Goal: Task Accomplishment & Management: Use online tool/utility

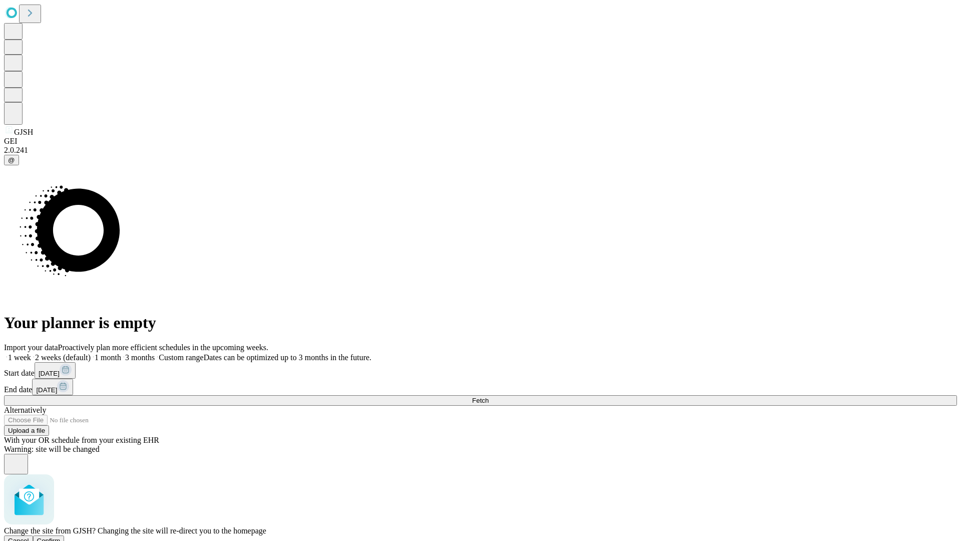
click at [61, 537] on span "Confirm" at bounding box center [49, 541] width 24 height 8
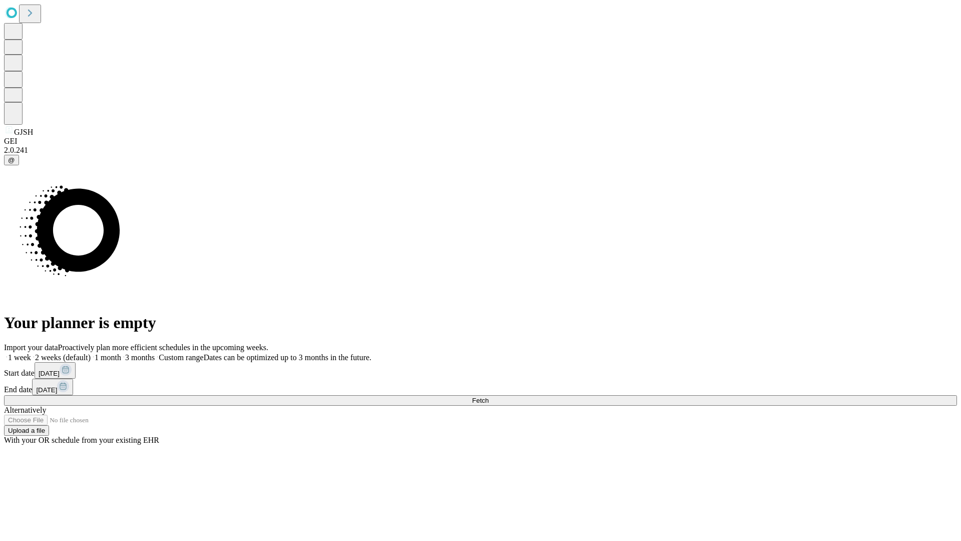
click at [91, 353] on label "2 weeks (default)" at bounding box center [61, 357] width 60 height 9
click at [489, 397] on span "Fetch" at bounding box center [480, 401] width 17 height 8
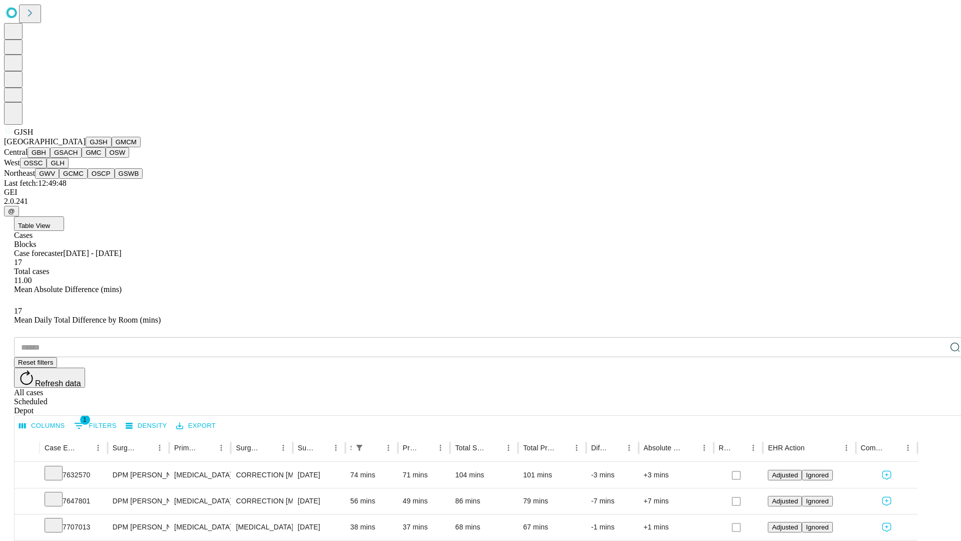
click at [112, 147] on button "GMCM" at bounding box center [126, 142] width 29 height 11
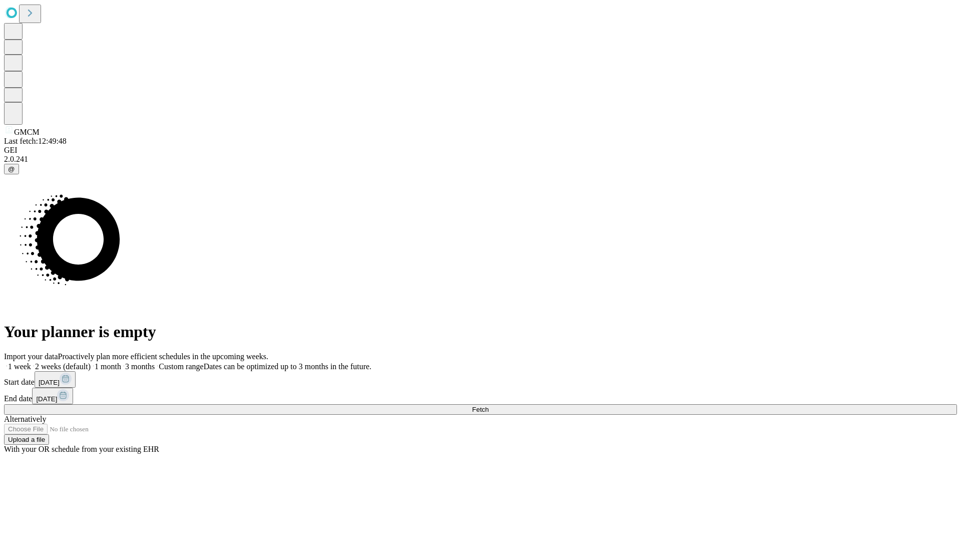
click at [91, 362] on label "2 weeks (default)" at bounding box center [61, 366] width 60 height 9
click at [489, 406] on span "Fetch" at bounding box center [480, 410] width 17 height 8
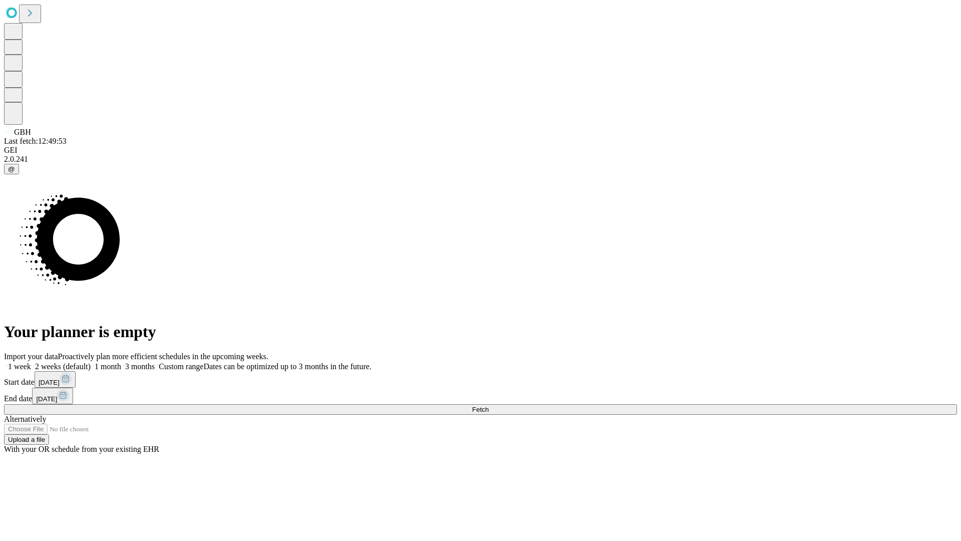
click at [91, 362] on label "2 weeks (default)" at bounding box center [61, 366] width 60 height 9
click at [489, 406] on span "Fetch" at bounding box center [480, 410] width 17 height 8
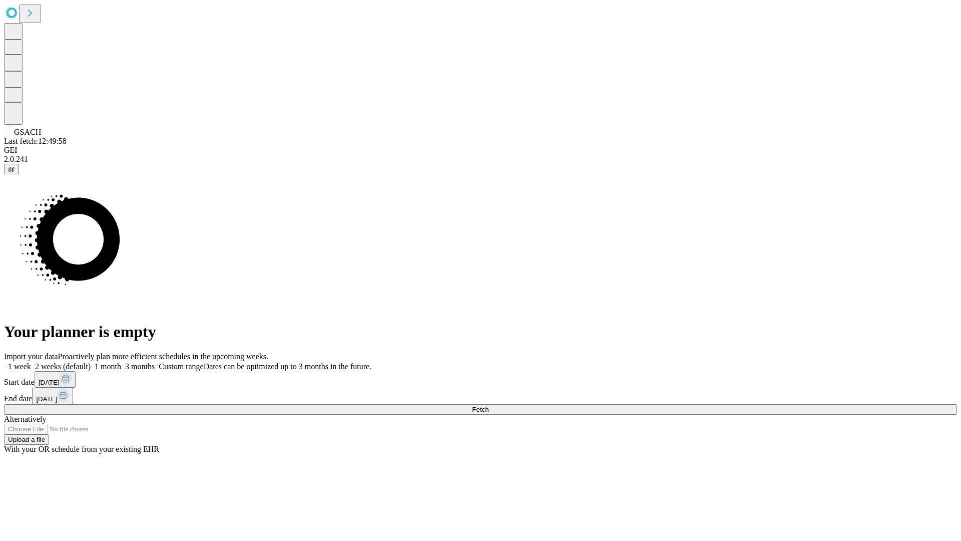
click at [91, 362] on label "2 weeks (default)" at bounding box center [61, 366] width 60 height 9
click at [489, 406] on span "Fetch" at bounding box center [480, 410] width 17 height 8
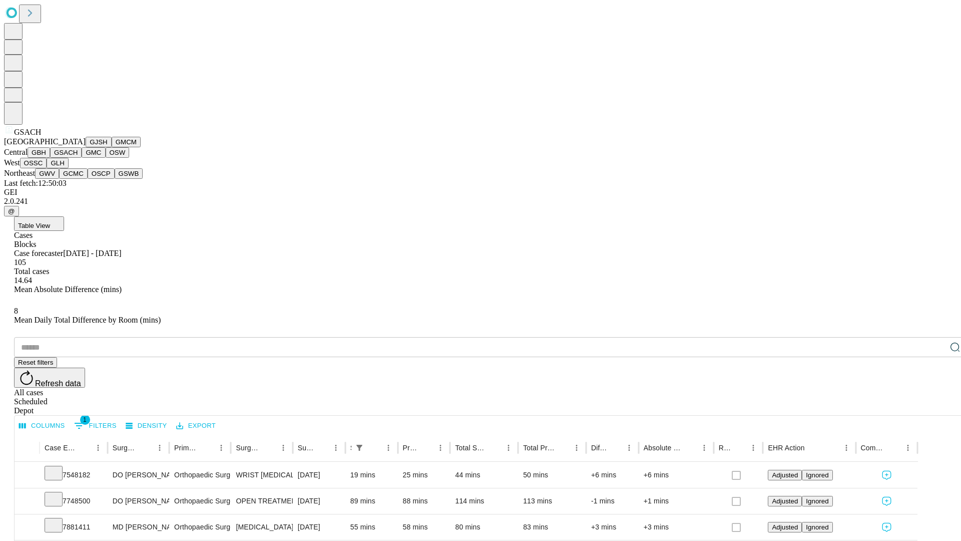
click at [82, 158] on button "GMC" at bounding box center [94, 152] width 24 height 11
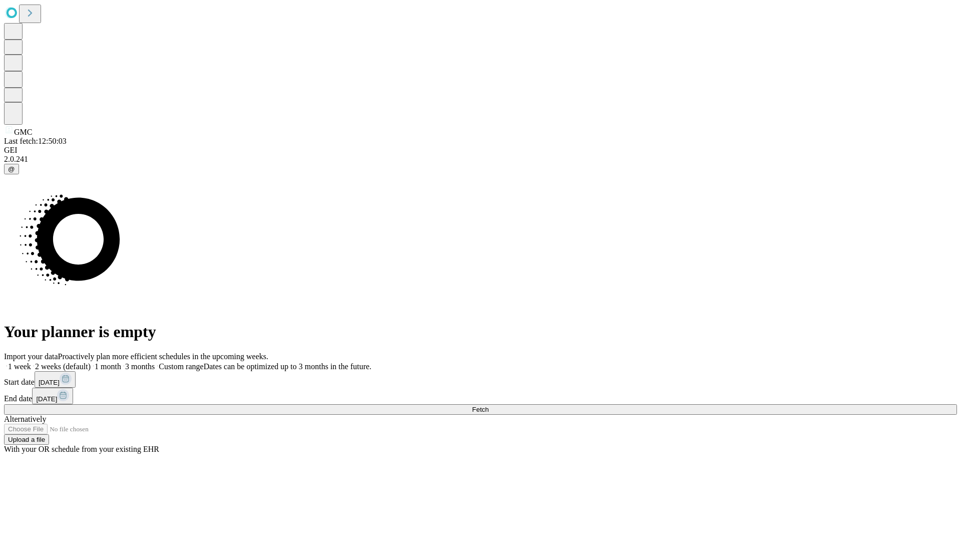
click at [91, 362] on label "2 weeks (default)" at bounding box center [61, 366] width 60 height 9
click at [489, 406] on span "Fetch" at bounding box center [480, 410] width 17 height 8
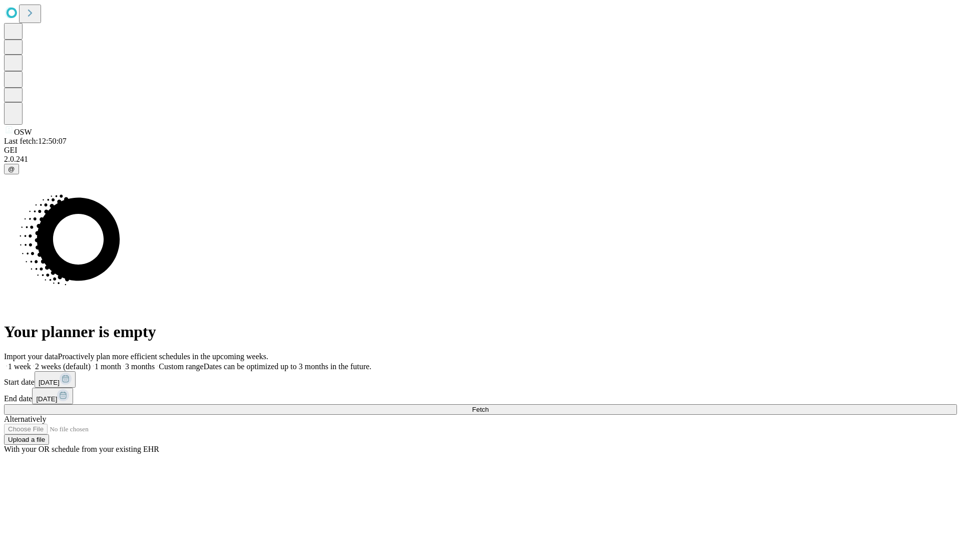
click at [91, 362] on label "2 weeks (default)" at bounding box center [61, 366] width 60 height 9
click at [489, 406] on span "Fetch" at bounding box center [480, 410] width 17 height 8
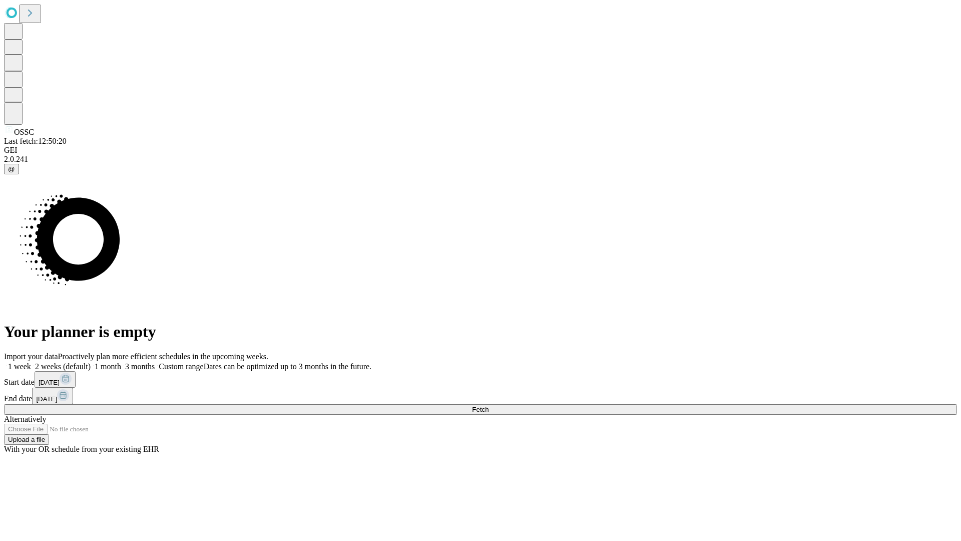
click at [91, 362] on label "2 weeks (default)" at bounding box center [61, 366] width 60 height 9
click at [489, 406] on span "Fetch" at bounding box center [480, 410] width 17 height 8
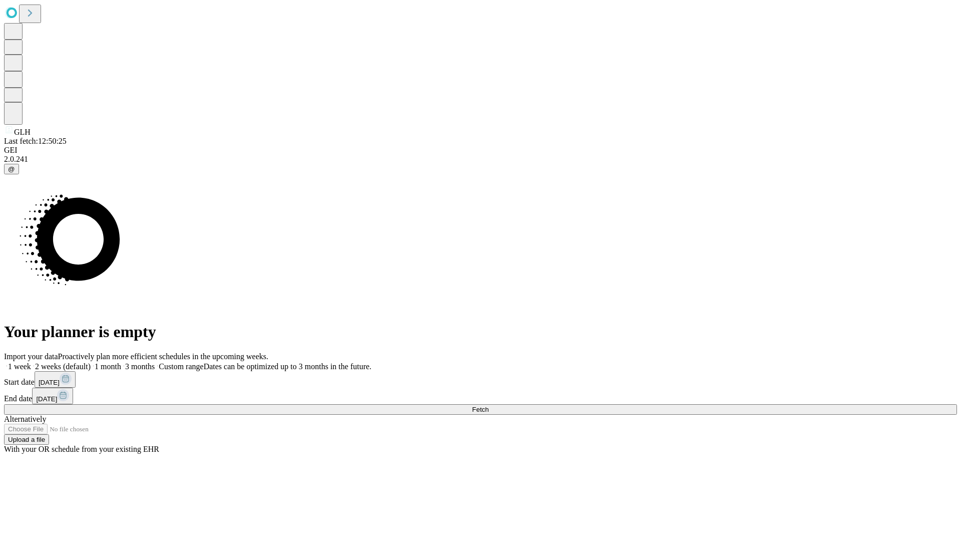
click at [91, 362] on label "2 weeks (default)" at bounding box center [61, 366] width 60 height 9
click at [489, 406] on span "Fetch" at bounding box center [480, 410] width 17 height 8
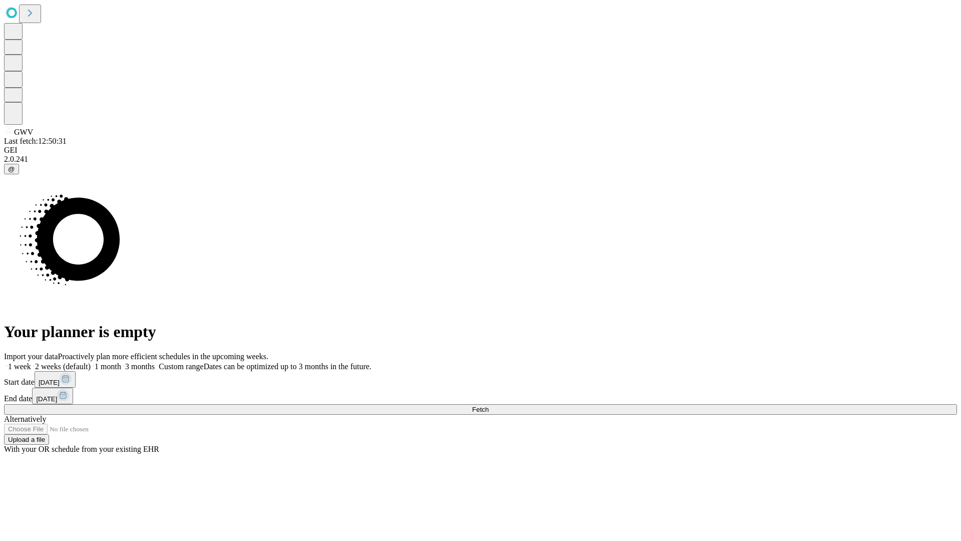
click at [91, 362] on label "2 weeks (default)" at bounding box center [61, 366] width 60 height 9
click at [489, 406] on span "Fetch" at bounding box center [480, 410] width 17 height 8
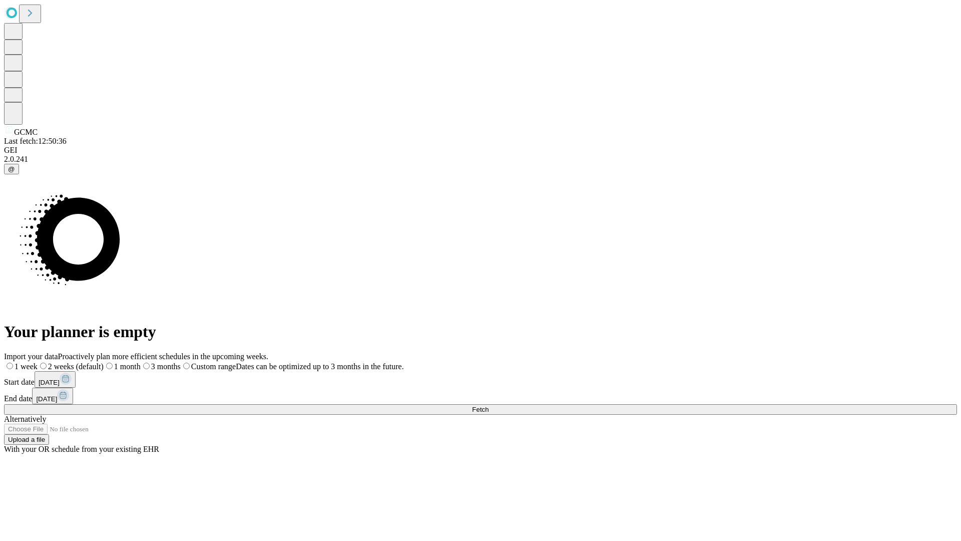
click at [104, 362] on label "2 weeks (default)" at bounding box center [71, 366] width 66 height 9
click at [489, 406] on span "Fetch" at bounding box center [480, 410] width 17 height 8
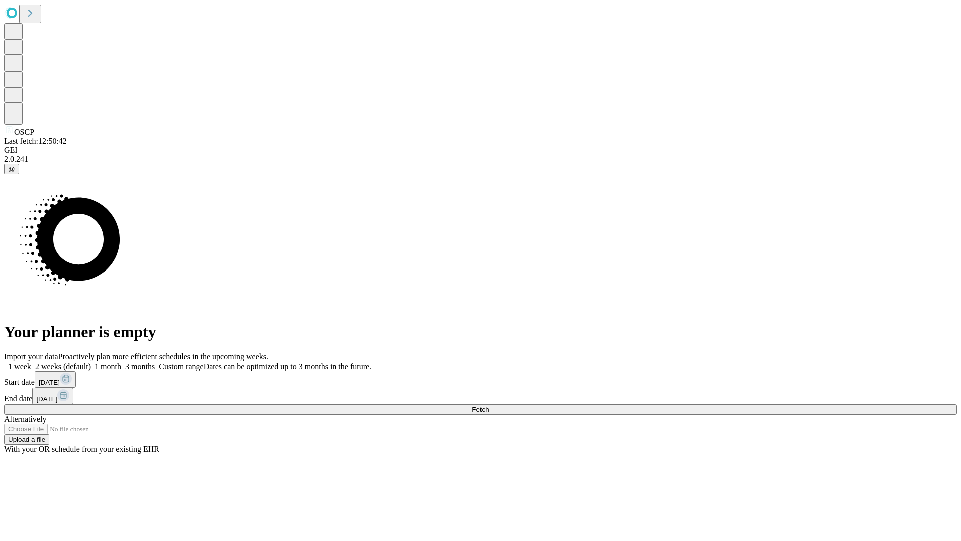
click at [91, 362] on label "2 weeks (default)" at bounding box center [61, 366] width 60 height 9
click at [489, 406] on span "Fetch" at bounding box center [480, 410] width 17 height 8
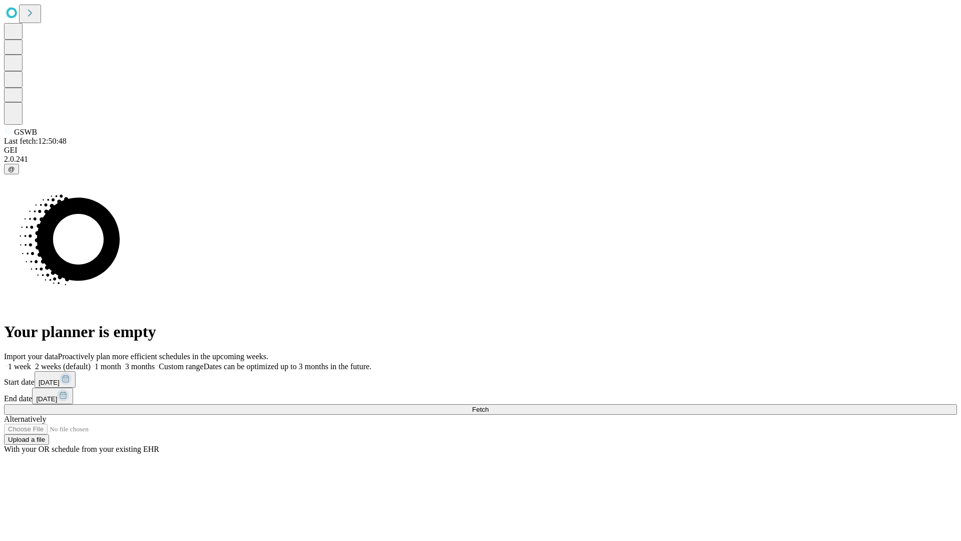
click at [91, 362] on label "2 weeks (default)" at bounding box center [61, 366] width 60 height 9
click at [489, 406] on span "Fetch" at bounding box center [480, 410] width 17 height 8
